Goal: Information Seeking & Learning: Learn about a topic

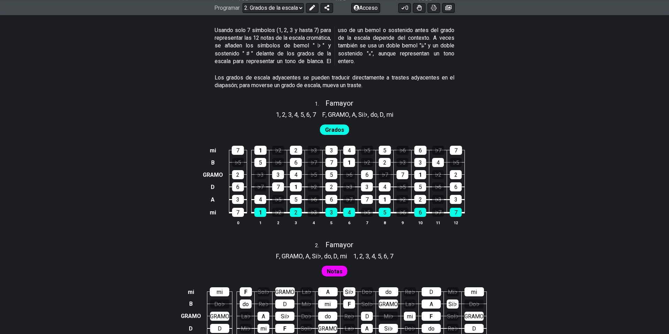
scroll to position [435, 0]
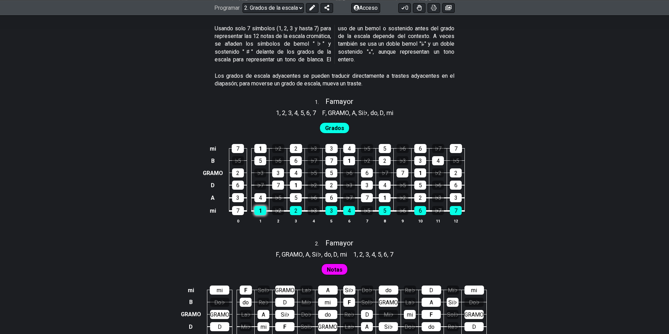
click at [263, 206] on div "1" at bounding box center [260, 210] width 12 height 9
click at [296, 207] on font "2" at bounding box center [296, 210] width 3 height 7
click at [330, 207] on font "3" at bounding box center [331, 210] width 3 height 7
drag, startPoint x: 346, startPoint y: 202, endPoint x: 342, endPoint y: 202, distance: 4.2
click at [346, 206] on div "4" at bounding box center [349, 210] width 12 height 9
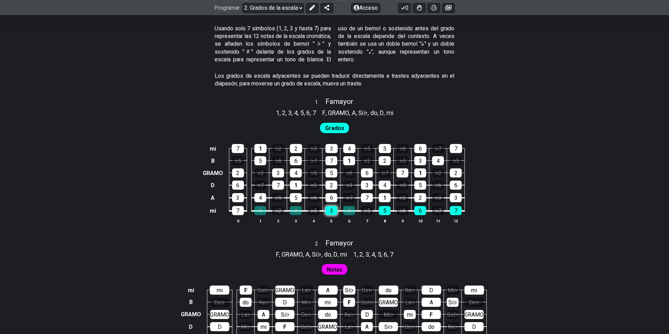
click at [332, 207] on font "3" at bounding box center [331, 210] width 3 height 7
click at [348, 207] on font "4" at bounding box center [349, 210] width 3 height 7
click at [298, 206] on div "2" at bounding box center [296, 210] width 12 height 9
click at [260, 207] on font "1" at bounding box center [260, 210] width 3 height 7
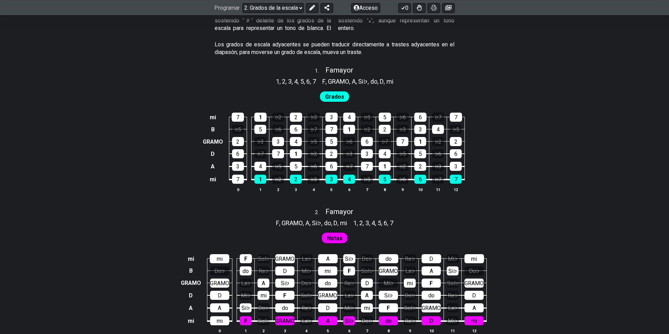
scroll to position [465, 0]
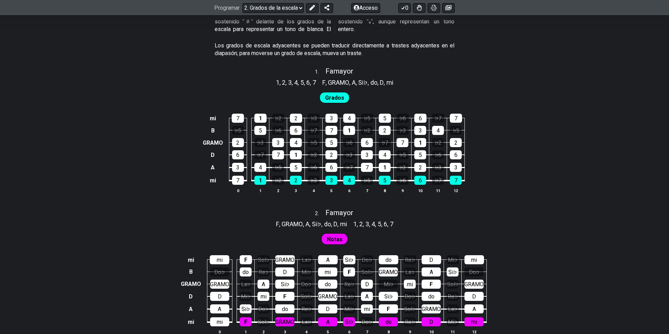
click at [332, 94] on font "Grados" at bounding box center [334, 97] width 19 height 7
click at [333, 94] on font "Grados" at bounding box center [334, 97] width 19 height 7
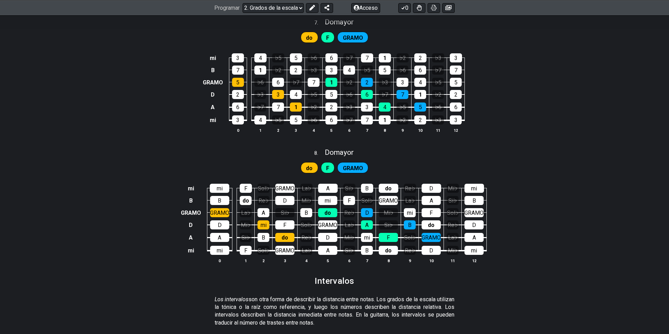
scroll to position [1619, 0]
